Goal: Task Accomplishment & Management: Manage account settings

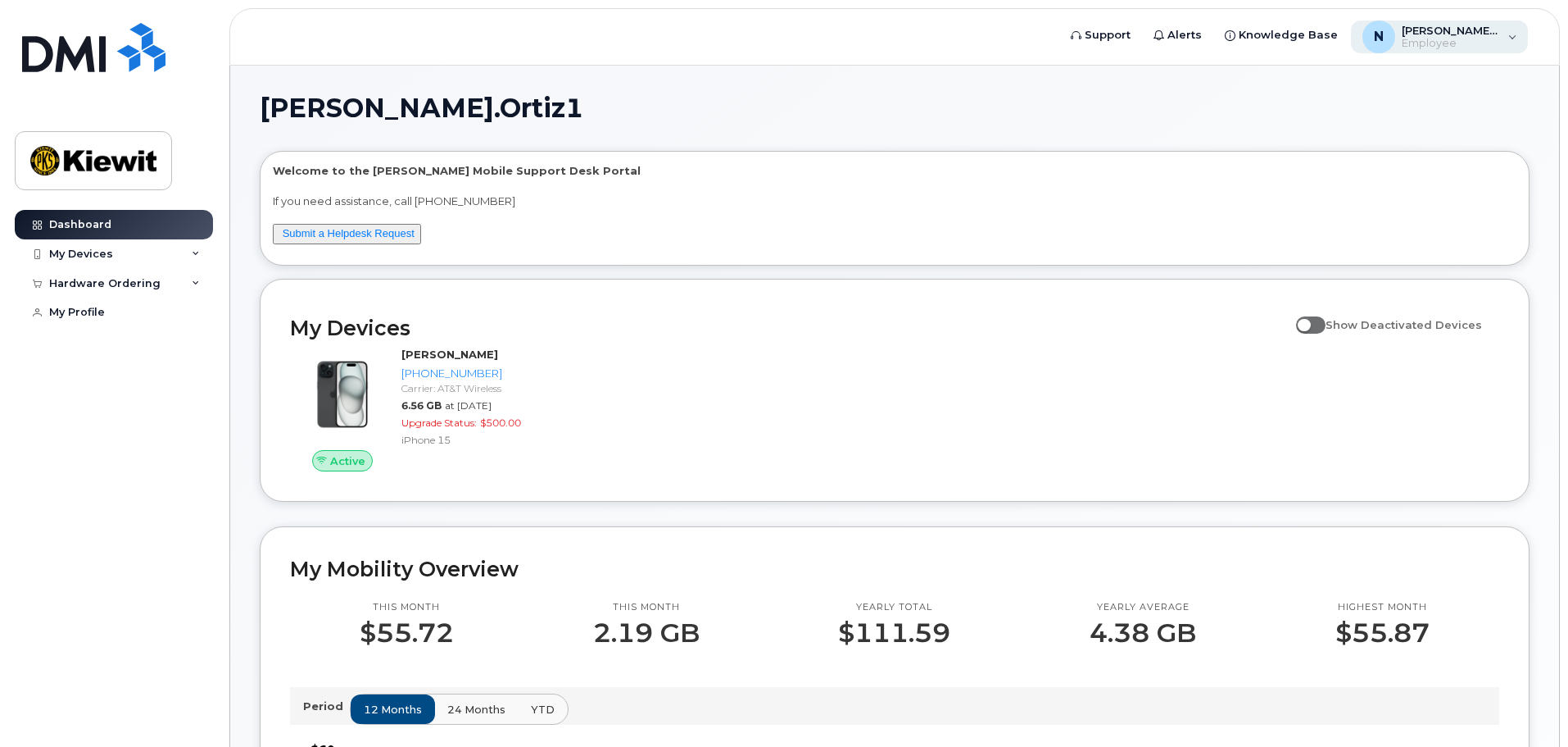
click at [1512, 40] on div "N [PERSON_NAME].Ortiz1 Employee" at bounding box center [1439, 37] width 177 height 33
click at [1096, 118] on h1 "[PERSON_NAME].Ortiz1" at bounding box center [890, 107] width 1261 height 26
click at [188, 254] on div "My Devices" at bounding box center [114, 254] width 198 height 29
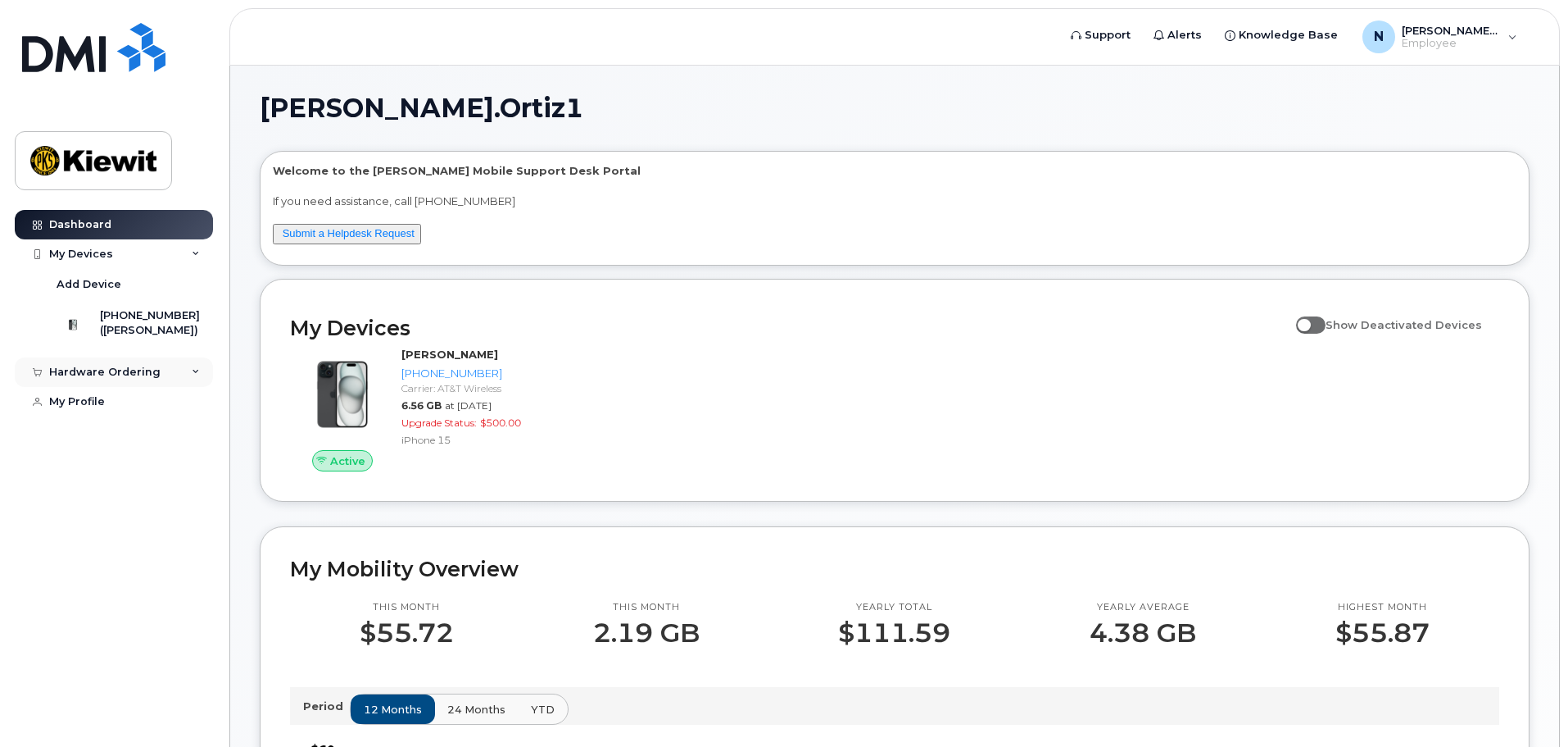
click at [185, 380] on div "Hardware Ordering" at bounding box center [114, 372] width 198 height 29
click at [104, 409] on div "My Orders" at bounding box center [85, 402] width 59 height 15
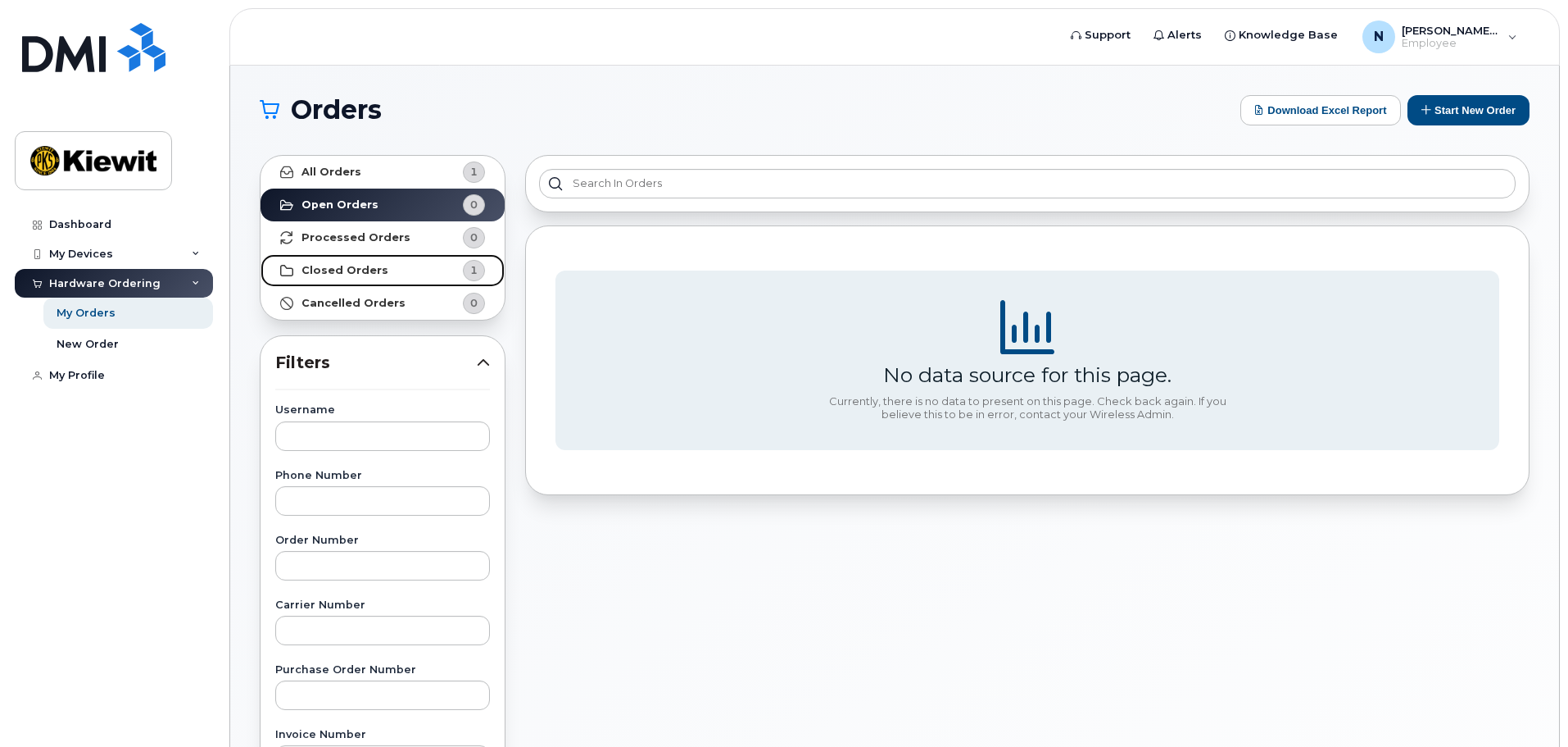
click at [374, 273] on strong "Closed Orders" at bounding box center [344, 270] width 86 height 13
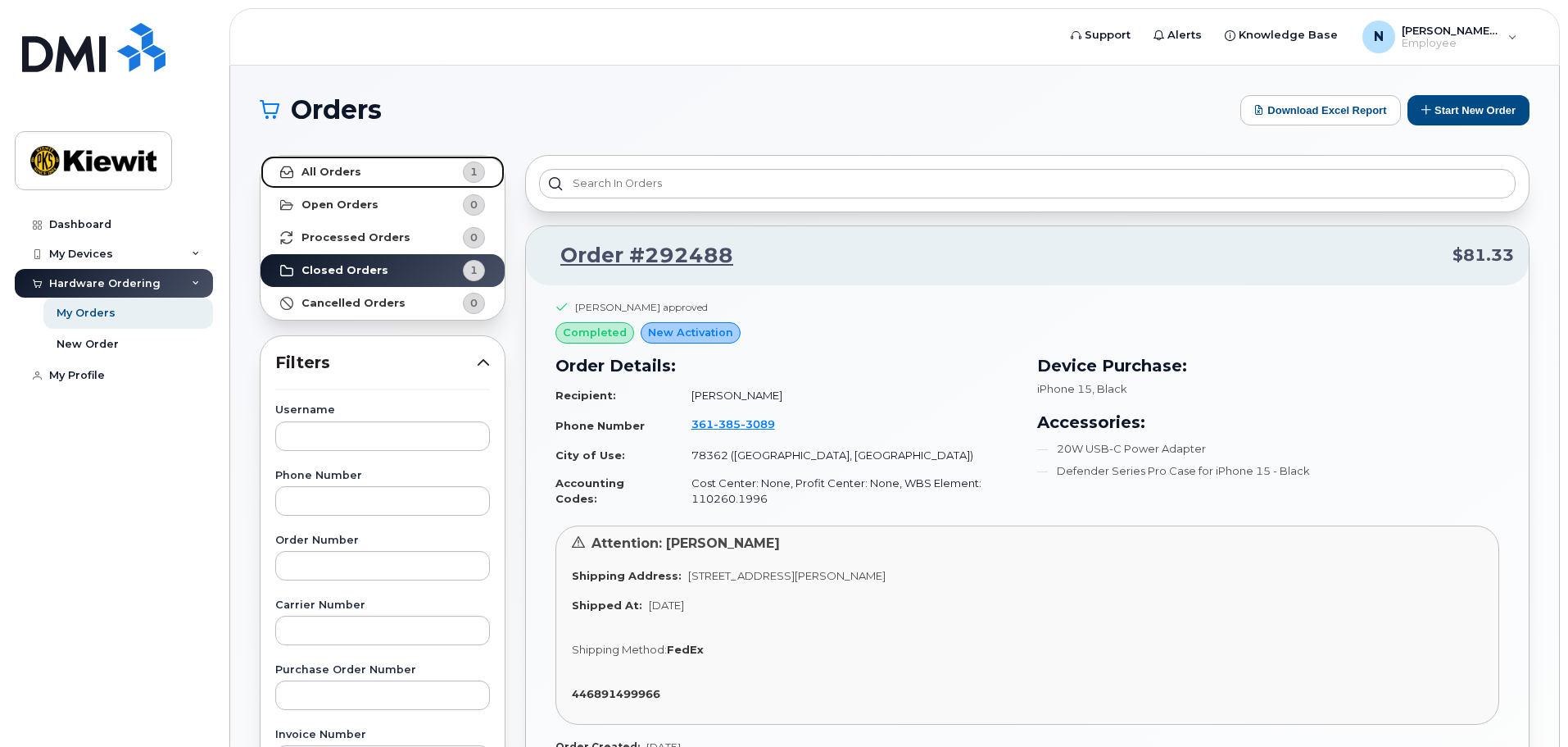
click at [357, 177] on link "All Orders 1" at bounding box center [382, 172] width 244 height 33
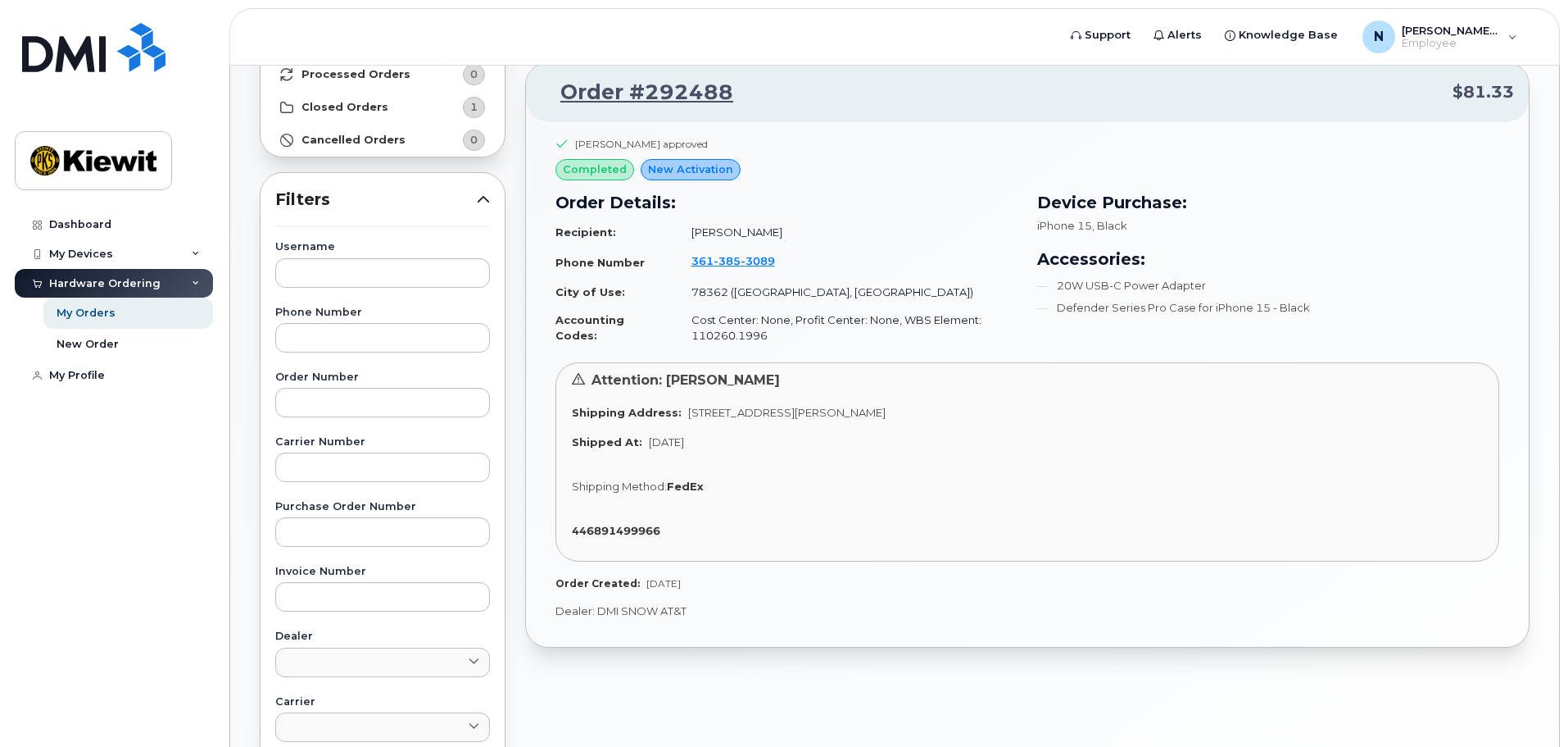
scroll to position [164, 0]
click at [323, 406] on input "text" at bounding box center [383, 401] width 215 height 29
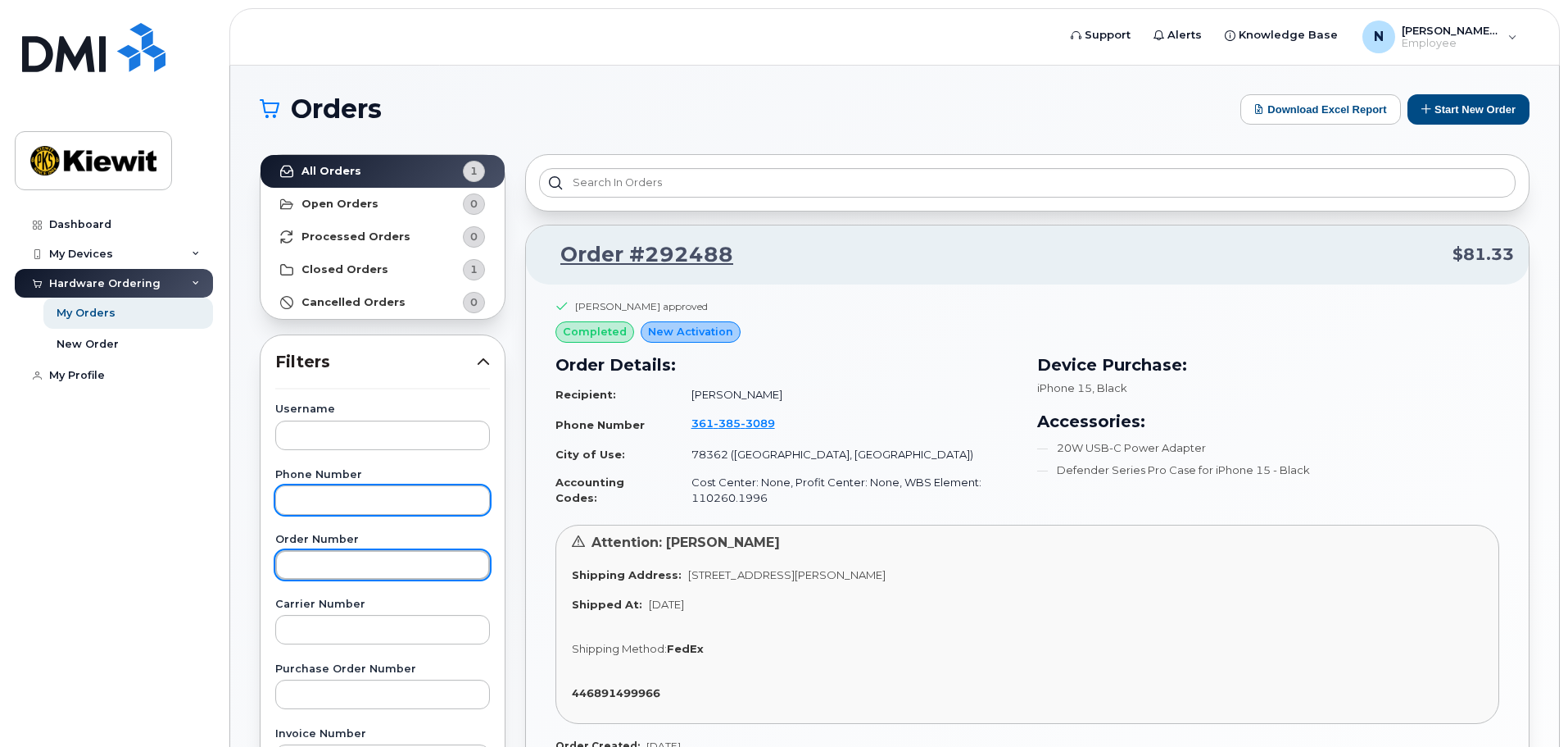
scroll to position [0, 0]
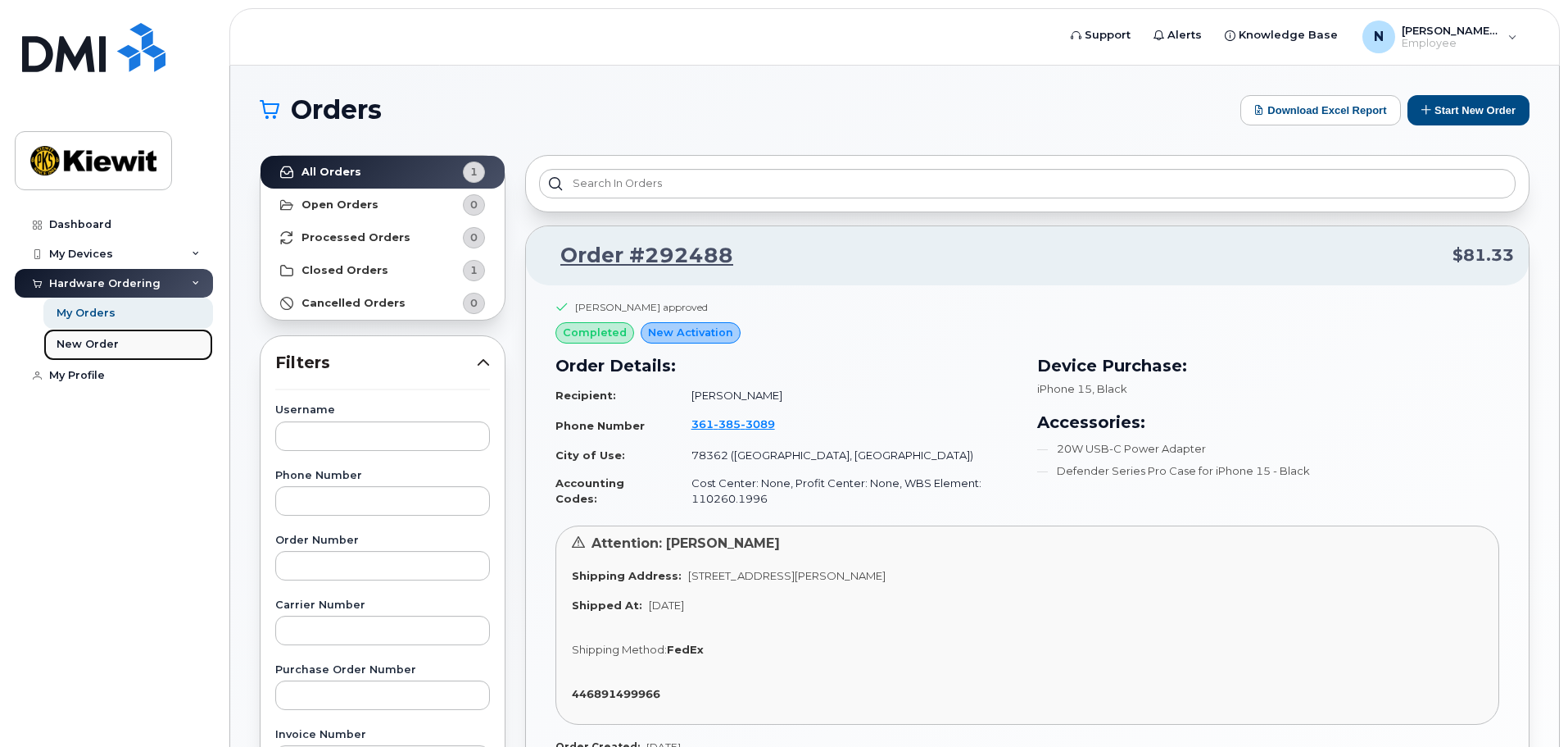
click at [99, 341] on div "New Order" at bounding box center [87, 344] width 62 height 15
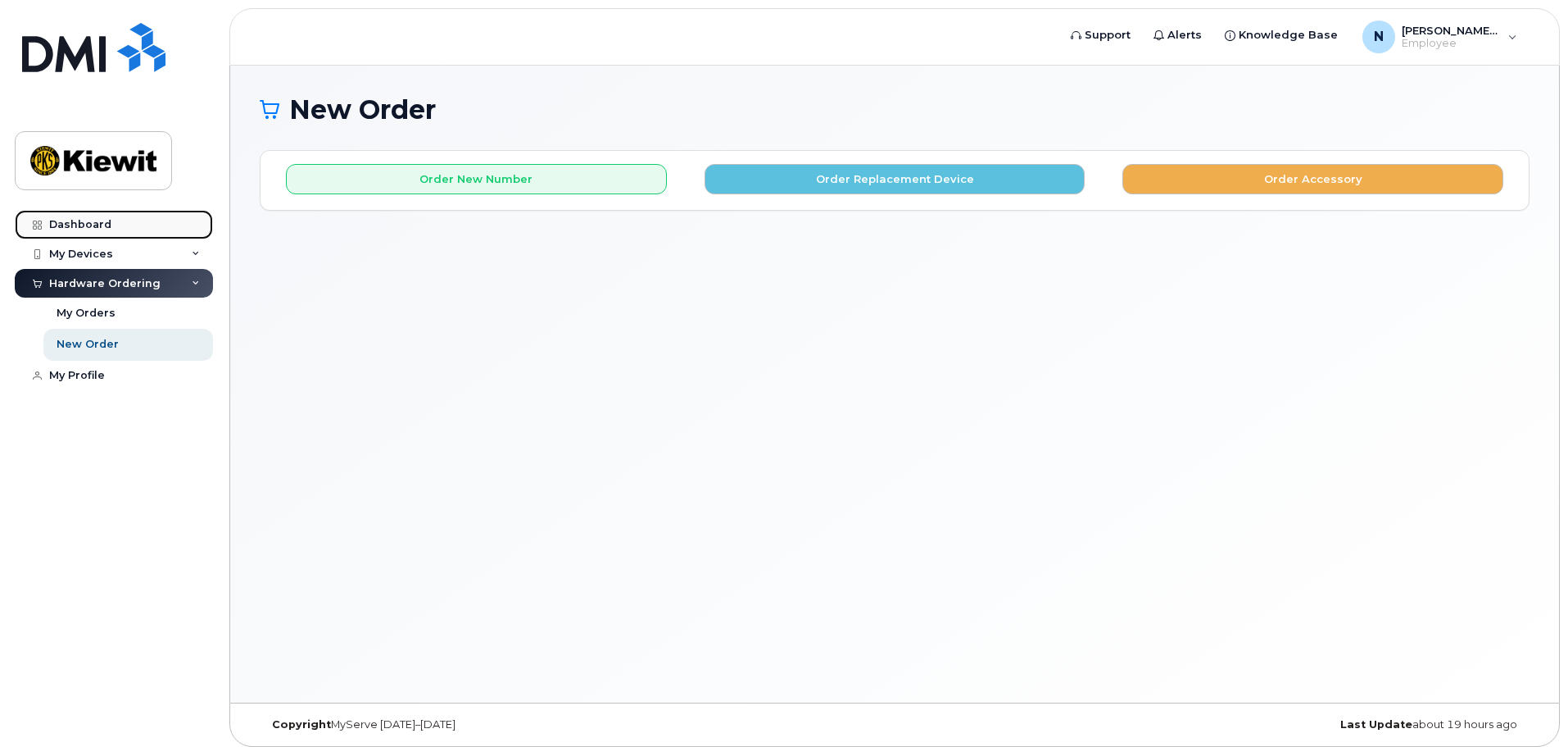
click at [90, 219] on div "Dashboard" at bounding box center [80, 225] width 62 height 13
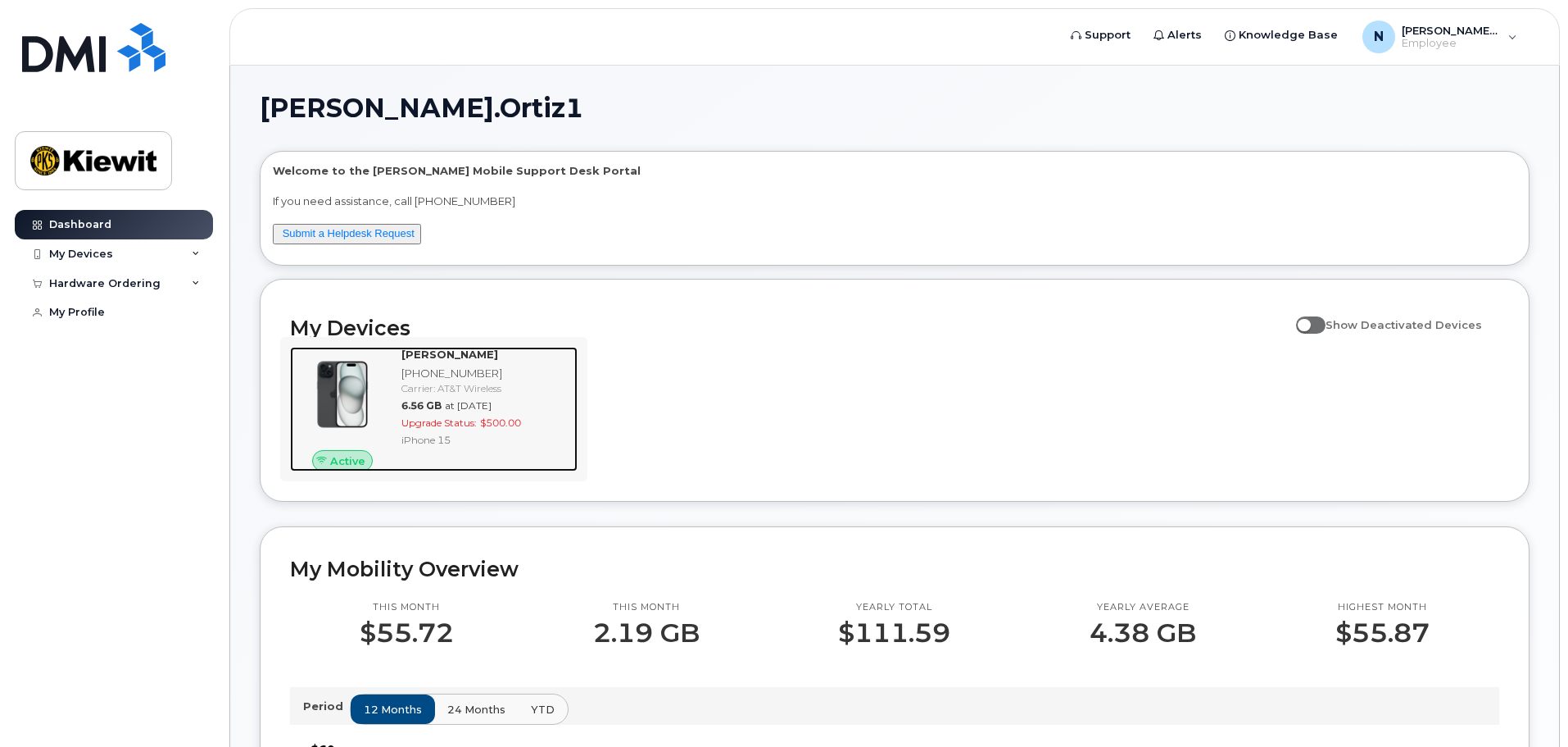
click at [462, 353] on strong "[PERSON_NAME]" at bounding box center [449, 354] width 96 height 13
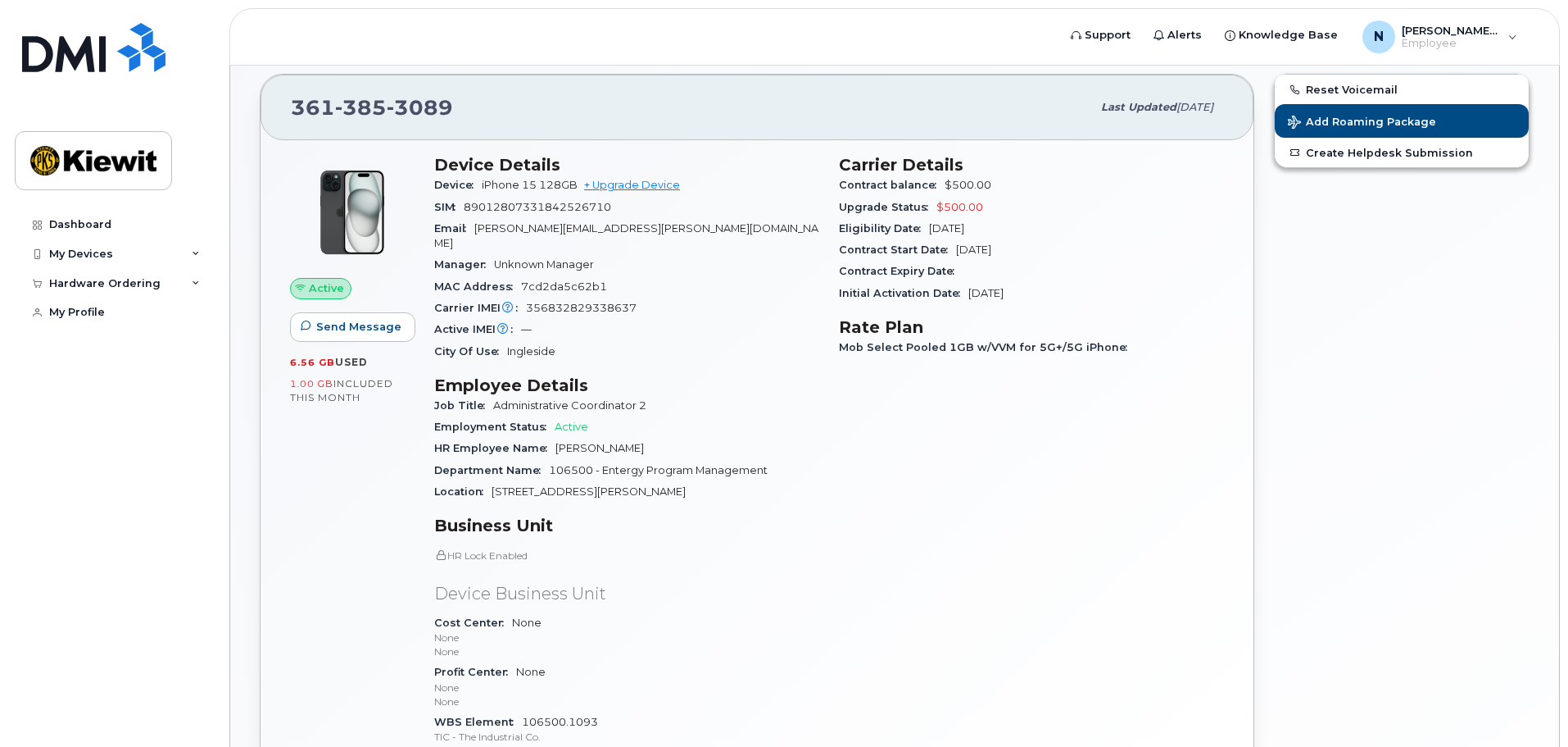
scroll to position [82, 0]
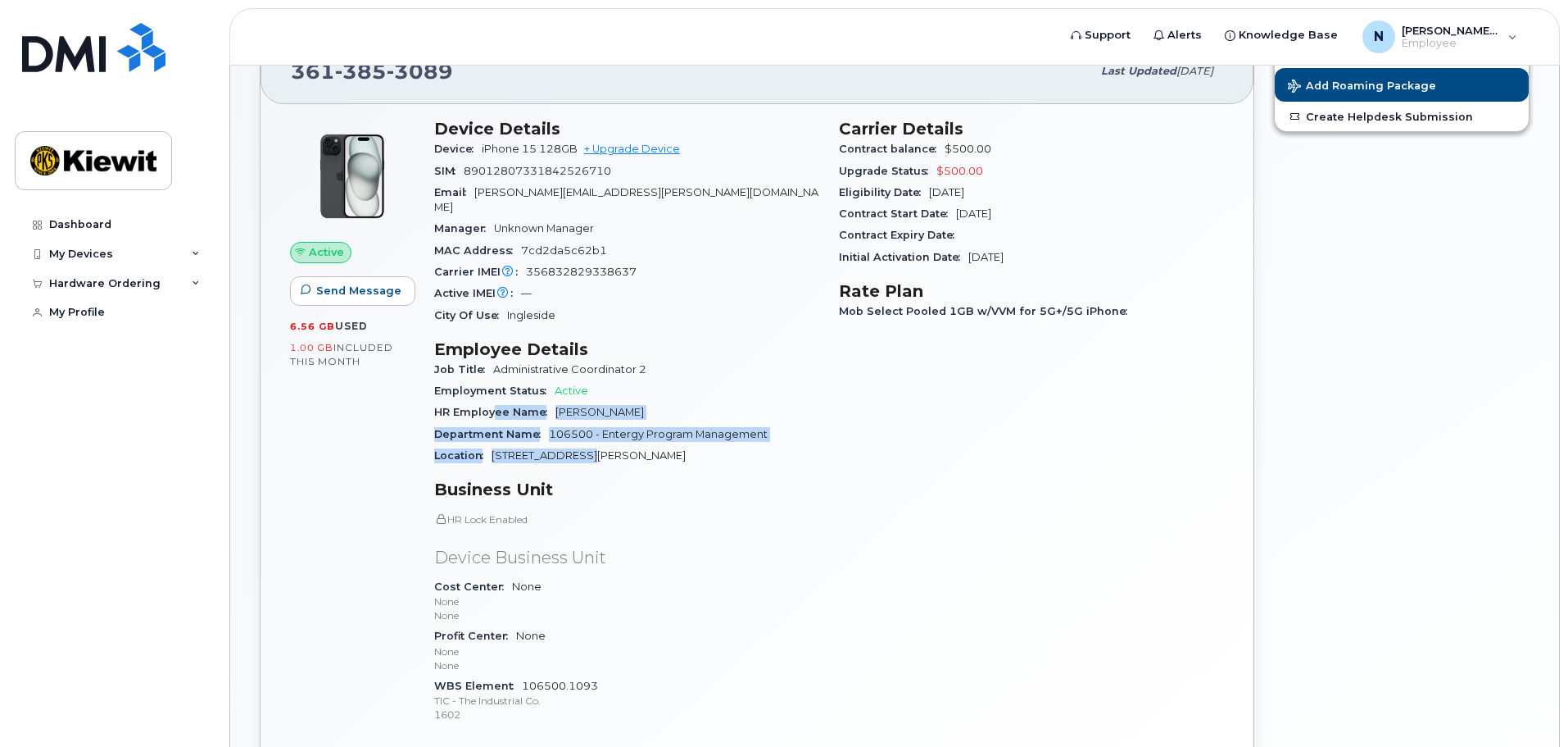
drag, startPoint x: 493, startPoint y: 399, endPoint x: 769, endPoint y: 450, distance: 280.7
click at [769, 450] on section "Employee Details Job Title Administrative Coordinator 2 Employment Status Activ…" at bounding box center [626, 403] width 385 height 127
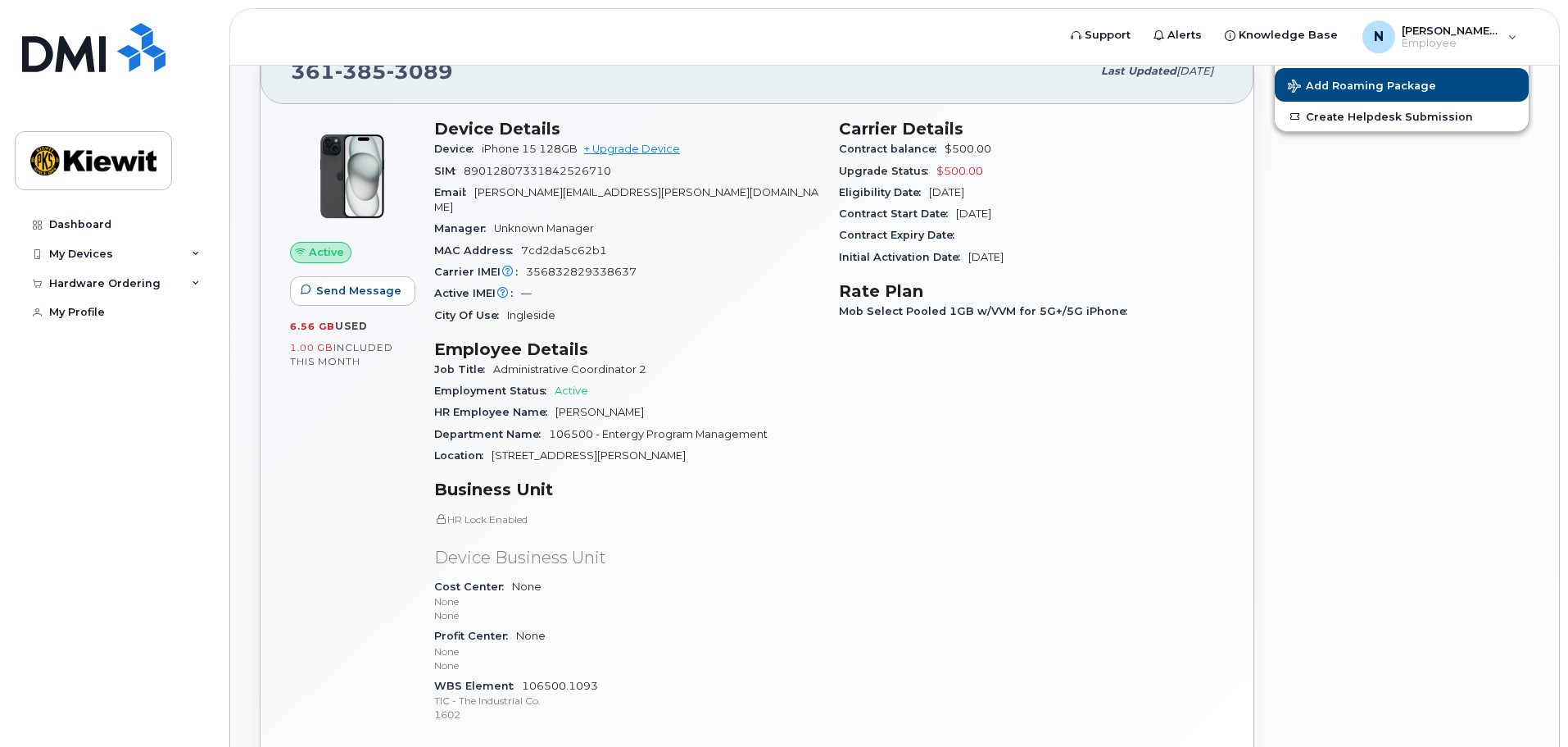
click at [680, 479] on h3 "Business Unit" at bounding box center [626, 490] width 385 height 20
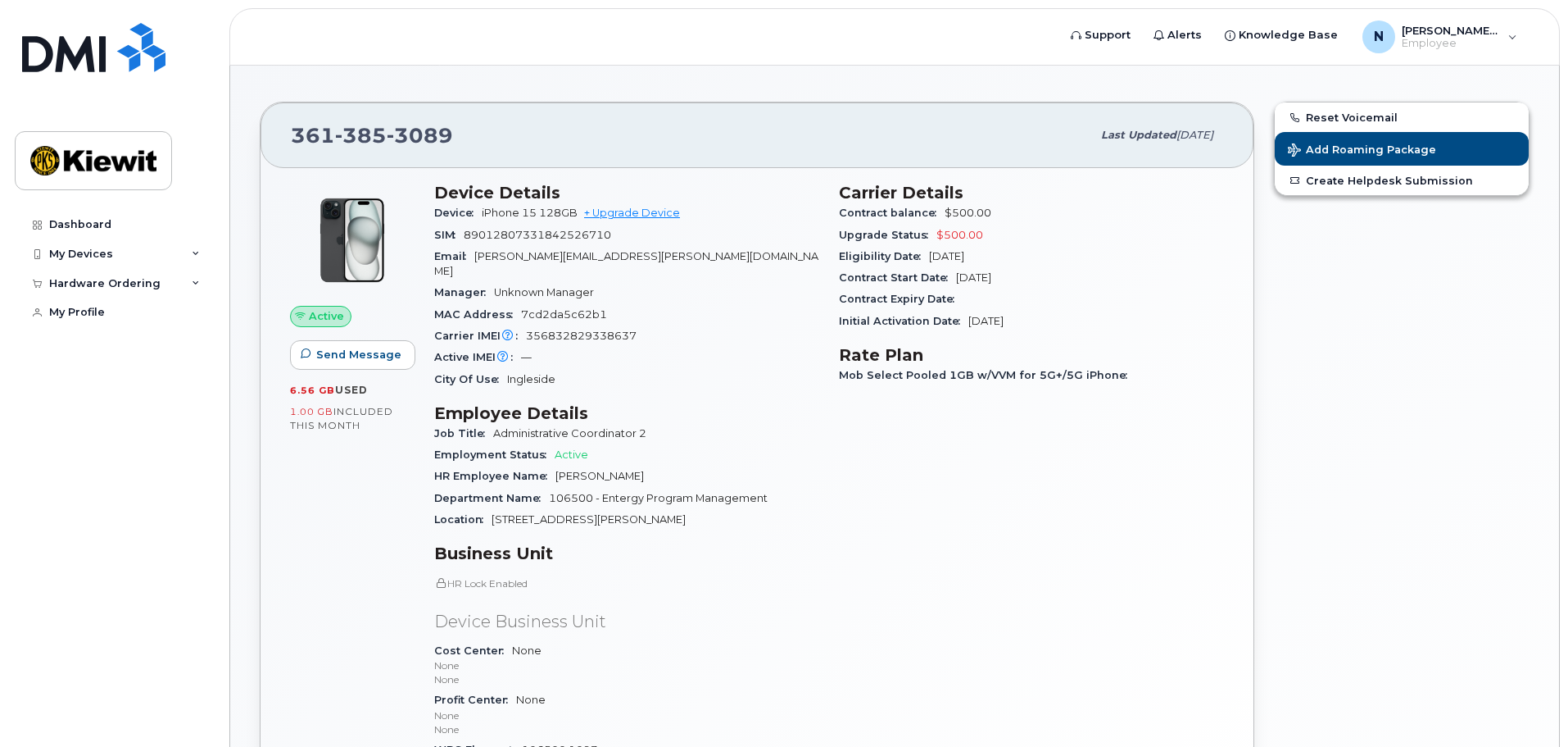
scroll to position [0, 0]
